Goal: Transaction & Acquisition: Purchase product/service

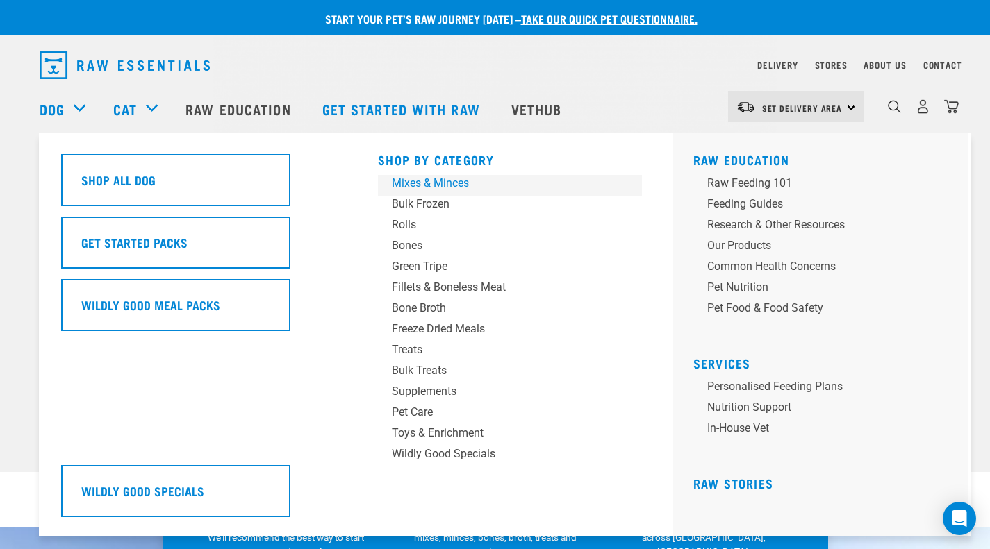
click at [452, 183] on div "Mixes & Minces" at bounding box center [500, 183] width 217 height 17
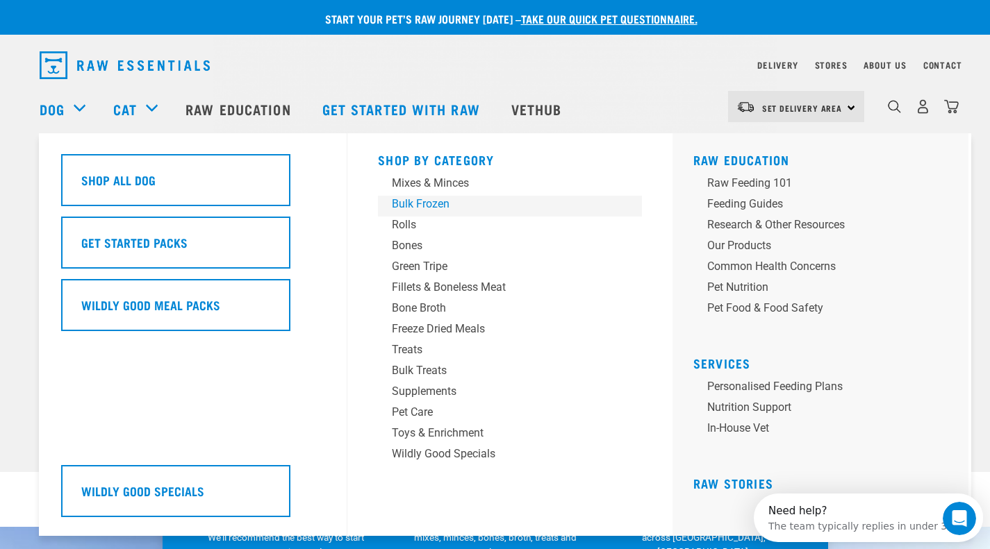
click at [429, 207] on div "Bulk Frozen" at bounding box center [500, 204] width 217 height 17
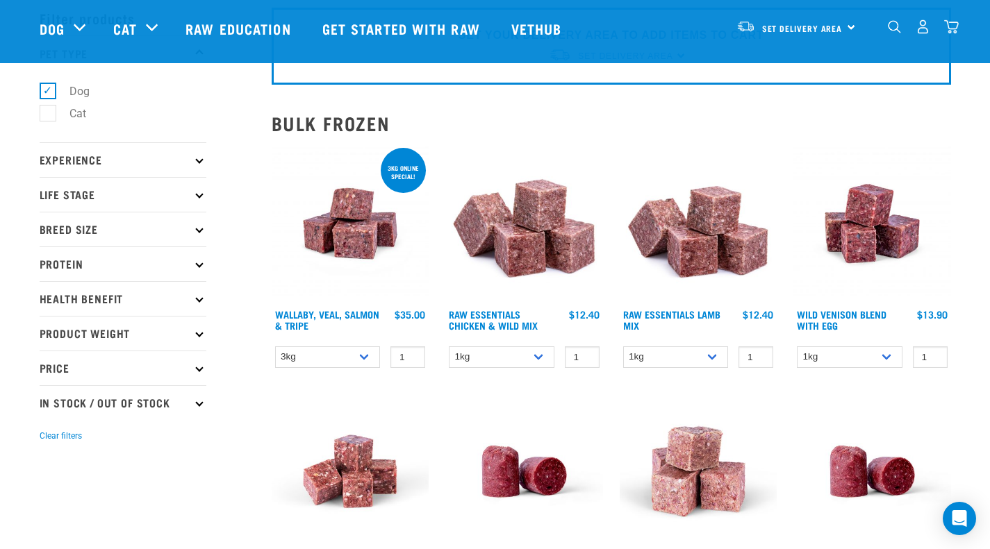
scroll to position [54, 0]
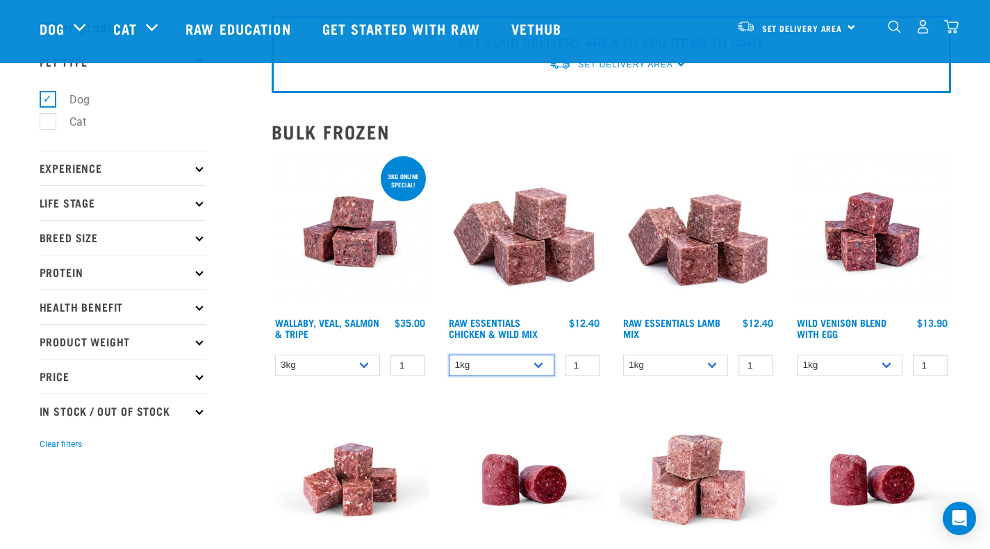
click at [515, 360] on select "1kg 3kg Bulk (10kg)" at bounding box center [502, 366] width 106 height 22
select select "709"
click at [449, 355] on select "1kg 3kg Bulk (10kg)" at bounding box center [502, 366] width 106 height 22
